Goal: Submit feedback/report problem

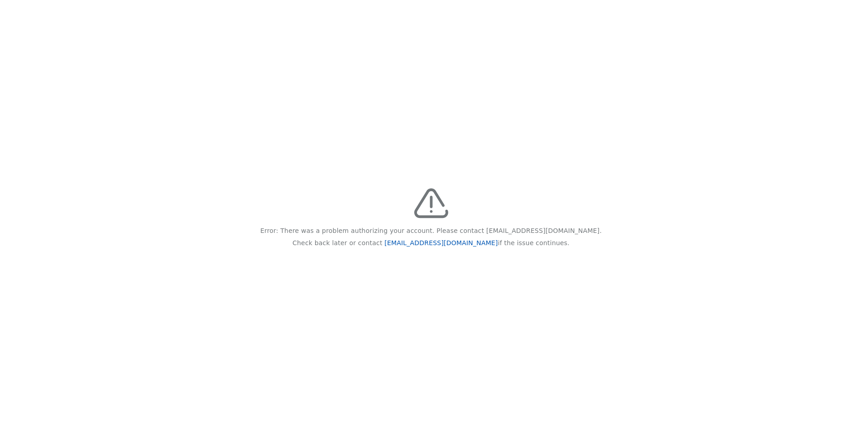
click at [435, 241] on link "[EMAIL_ADDRESS][DOMAIN_NAME]" at bounding box center [440, 242] width 113 height 7
